Goal: Transaction & Acquisition: Purchase product/service

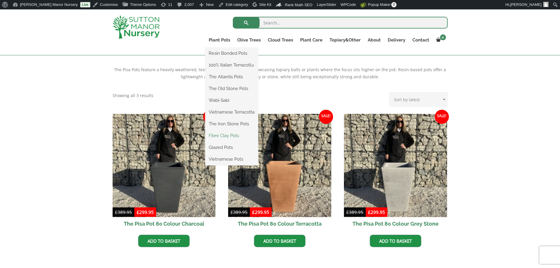
click at [222, 135] on link "Fibre Clay Pots" at bounding box center [231, 135] width 53 height 9
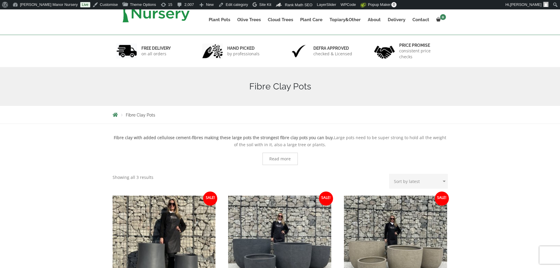
scroll to position [206, 0]
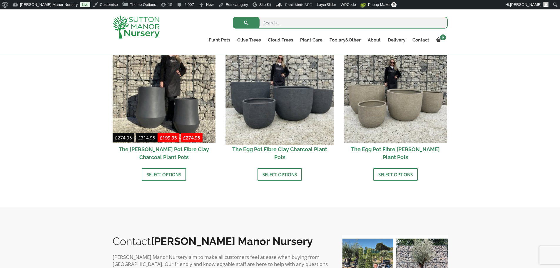
click at [293, 97] on img at bounding box center [280, 91] width 108 height 108
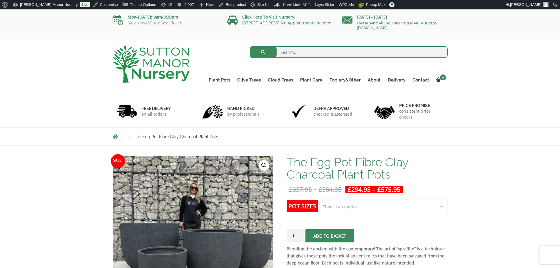
click at [364, 198] on div "The Egg Pot Fibre Clay Charcoal Plant Pots £ 357.95 - £ 584.95 £ 294.95 - £ 575…" at bounding box center [367, 224] width 161 height 137
click at [318, 199] on select "Choose an option Click here to buy the 5th To Largest Pot In The Picture Click …" at bounding box center [383, 206] width 130 height 15
select select "Click here to buy the 3rd To Largest Pot In The Picture"
